Goal: Task Accomplishment & Management: Manage account settings

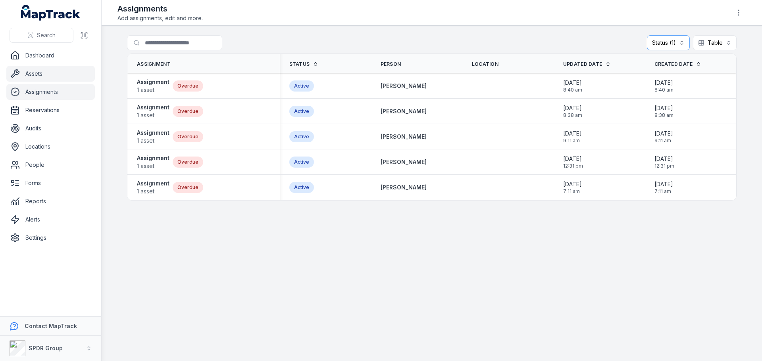
click at [37, 76] on link "Assets" at bounding box center [50, 74] width 88 height 16
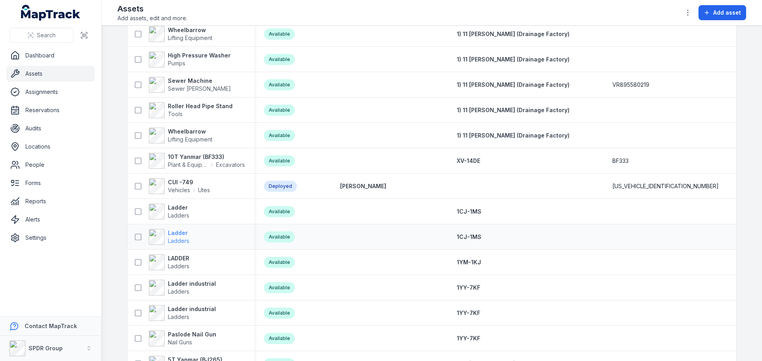
scroll to position [992, 0]
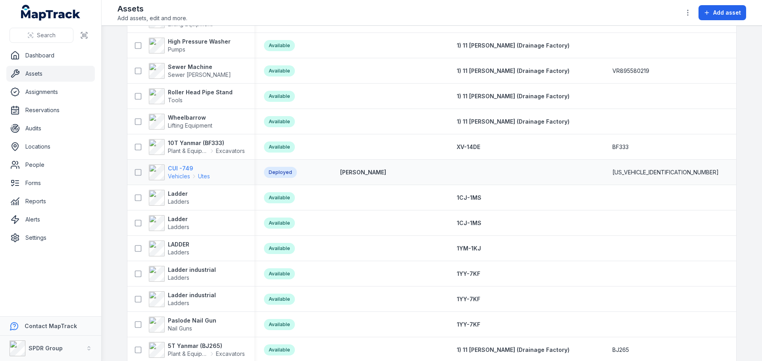
drag, startPoint x: 170, startPoint y: 168, endPoint x: 185, endPoint y: 171, distance: 14.7
click at [171, 168] on strong "CUI -749" at bounding box center [189, 169] width 42 height 8
click at [176, 167] on strong "CUI -749" at bounding box center [189, 169] width 42 height 8
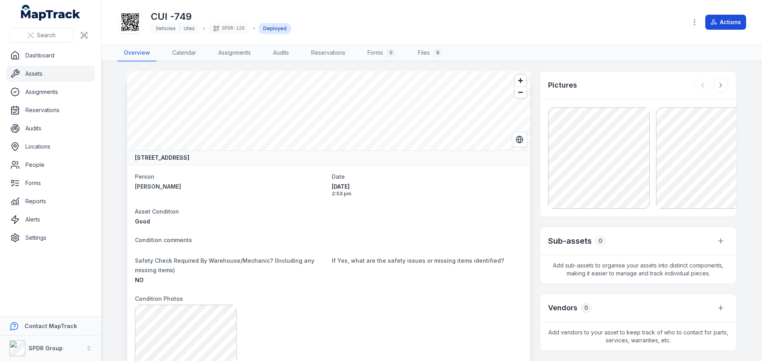
click at [726, 22] on button "Actions" at bounding box center [725, 22] width 41 height 15
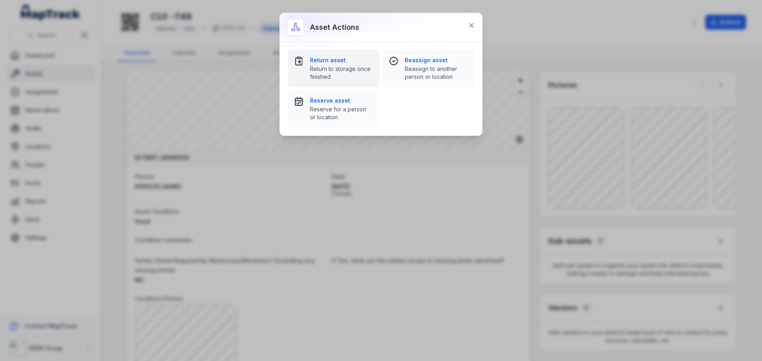
click at [340, 67] on span "Return to storage once finished" at bounding box center [341, 73] width 63 height 16
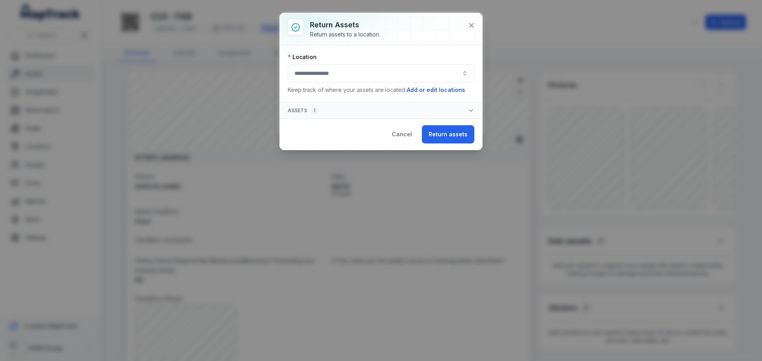
click at [411, 67] on button "button" at bounding box center [381, 73] width 187 height 18
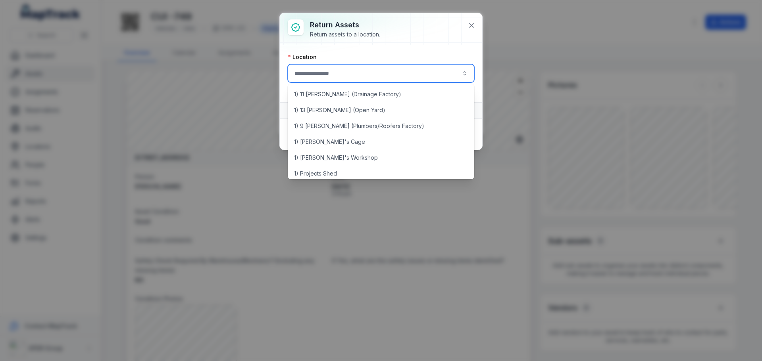
click at [408, 58] on div "Location" at bounding box center [381, 57] width 187 height 8
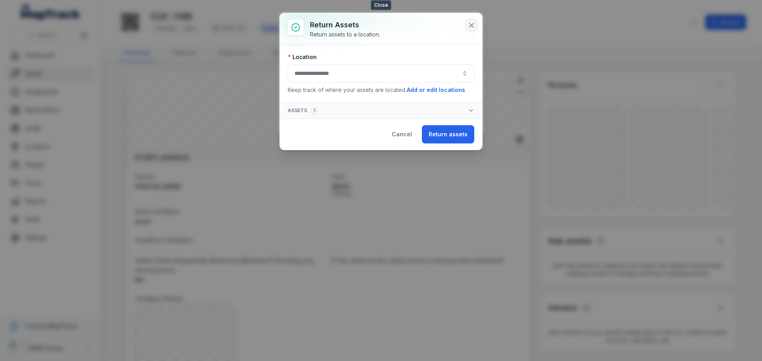
click at [473, 23] on icon at bounding box center [471, 25] width 4 height 4
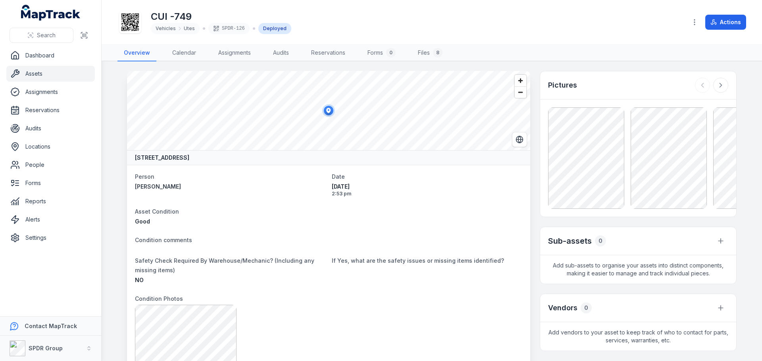
click at [26, 73] on link "Assets" at bounding box center [50, 74] width 88 height 16
click at [35, 147] on link "Locations" at bounding box center [50, 147] width 88 height 16
